Goal: Navigation & Orientation: Find specific page/section

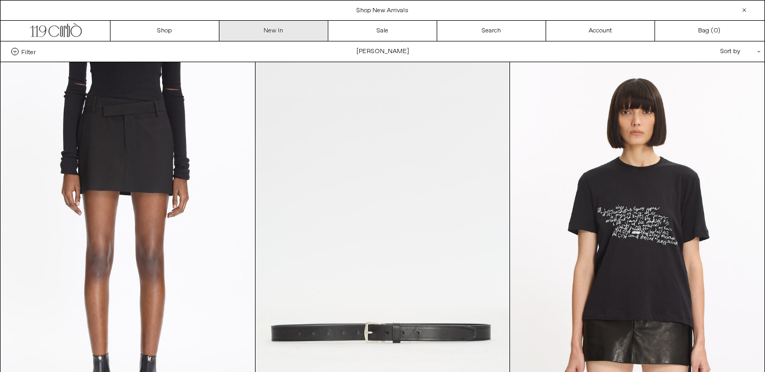
click at [269, 34] on link "New In" at bounding box center [273, 31] width 109 height 20
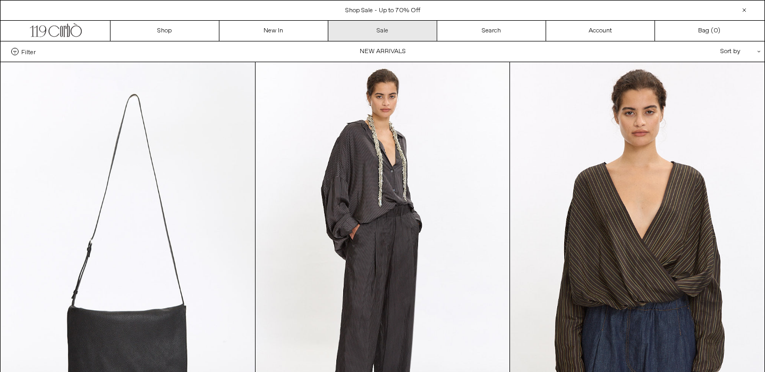
click at [388, 31] on link "Sale" at bounding box center [382, 31] width 109 height 20
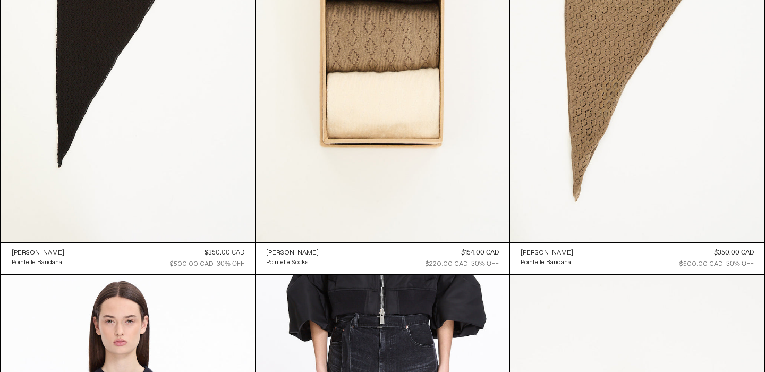
scroll to position [6172, 0]
